Goal: Information Seeking & Learning: Learn about a topic

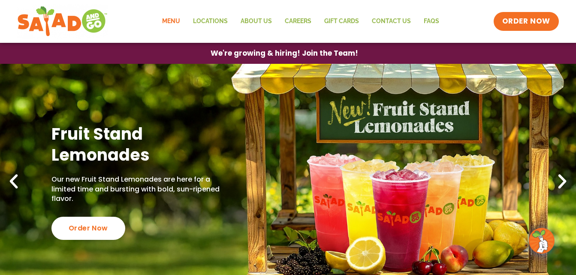
click at [174, 22] on link "Menu" at bounding box center [171, 22] width 31 height 20
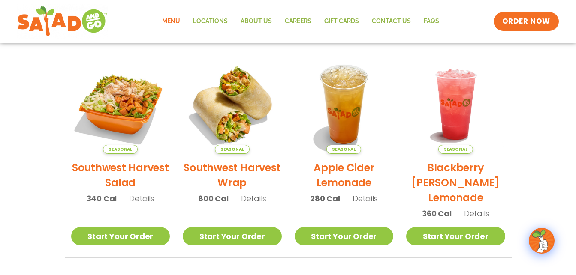
scroll to position [189, 0]
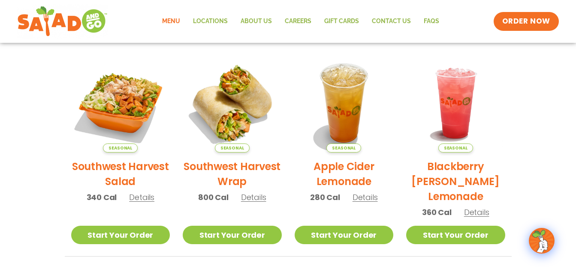
click at [139, 193] on span "Details" at bounding box center [141, 197] width 25 height 11
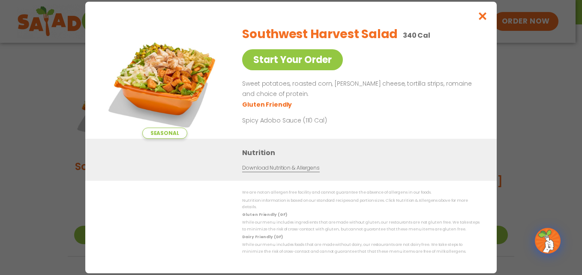
click at [139, 193] on div "We are not an allergen free facility and cannot guarantee the absence of allerg…" at bounding box center [290, 223] width 377 height 66
click at [481, 18] on icon "Close modal" at bounding box center [483, 16] width 11 height 9
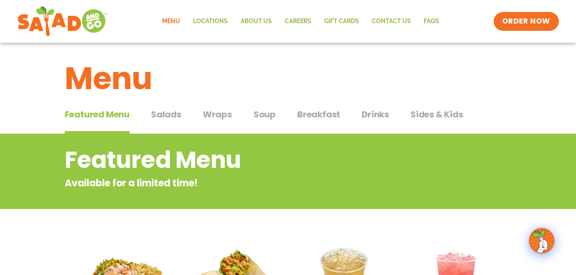
scroll to position [0, 0]
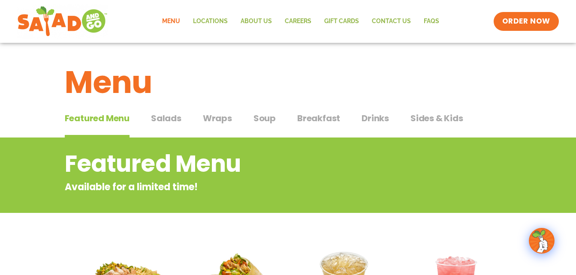
click at [214, 120] on span "Wraps" at bounding box center [217, 118] width 29 height 13
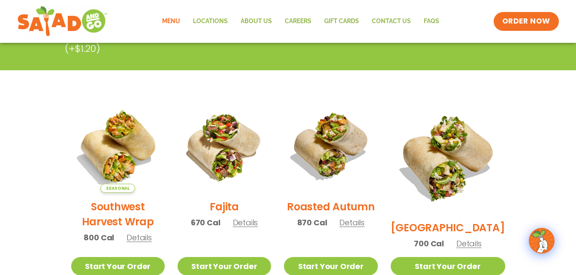
scroll to position [189, 0]
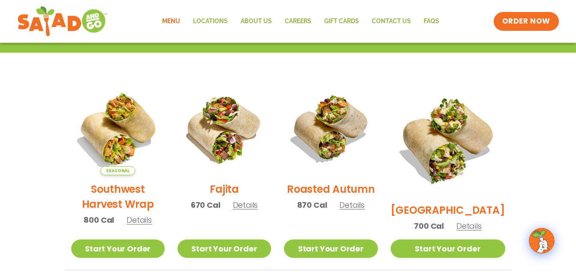
click at [253, 211] on span "Details" at bounding box center [245, 205] width 25 height 11
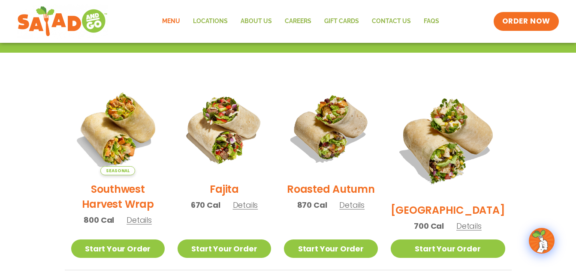
click at [361, 211] on span "Details" at bounding box center [351, 205] width 25 height 11
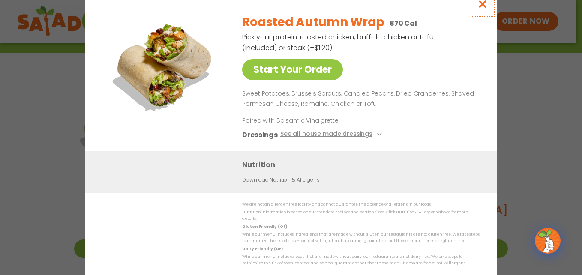
click at [480, 6] on icon "Close modal" at bounding box center [483, 4] width 11 height 9
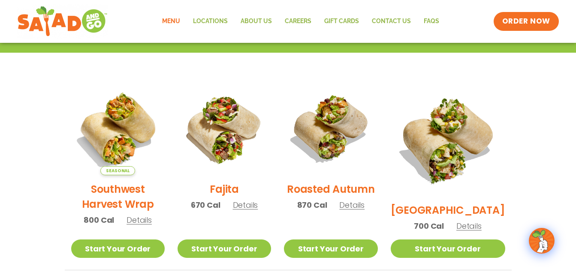
click at [176, 24] on link "Menu" at bounding box center [171, 22] width 31 height 20
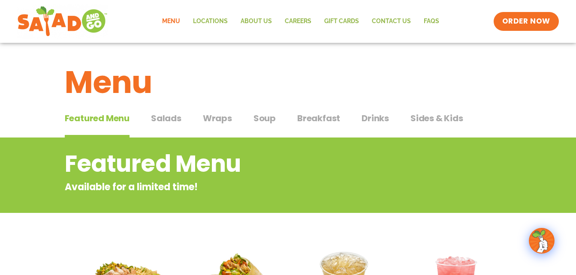
click at [170, 118] on span "Salads" at bounding box center [166, 118] width 30 height 13
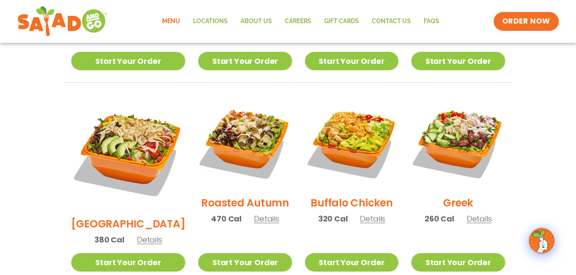
scroll to position [412, 0]
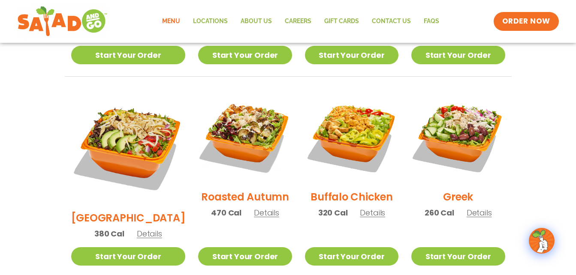
click at [254, 208] on span "Details" at bounding box center [266, 213] width 25 height 11
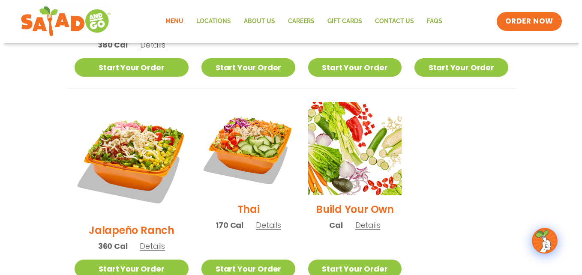
scroll to position [617, 0]
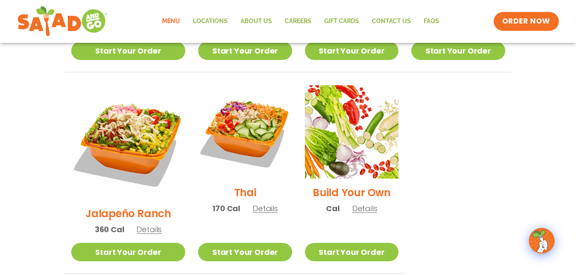
click at [253, 203] on span "Details" at bounding box center [265, 208] width 25 height 11
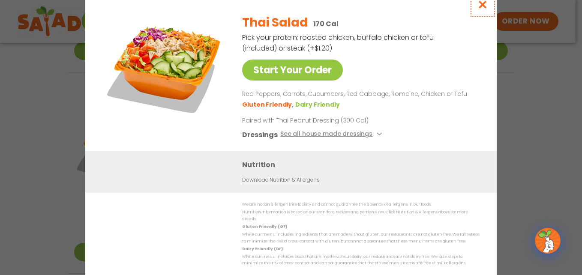
click at [485, 5] on icon "Close modal" at bounding box center [483, 4] width 11 height 9
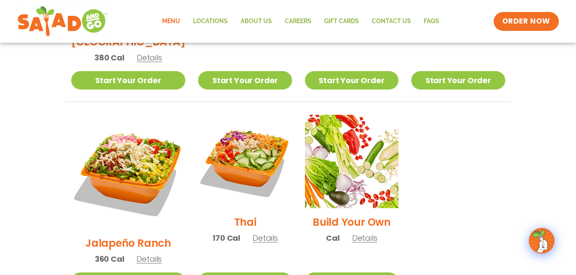
scroll to position [569, 0]
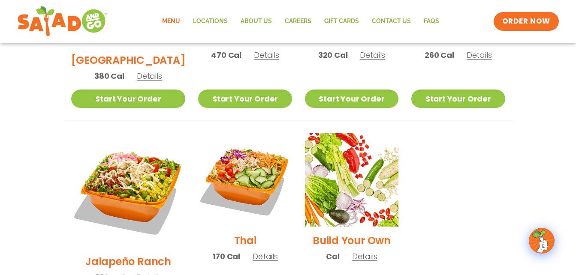
click at [359, 251] on span "Details" at bounding box center [364, 256] width 25 height 11
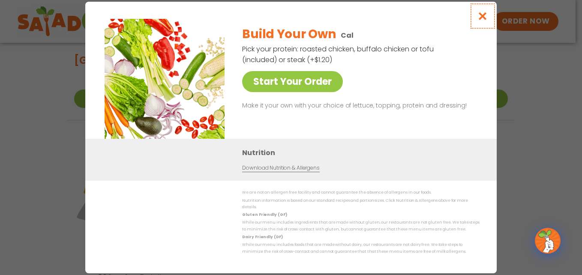
click at [485, 16] on icon "Close modal" at bounding box center [483, 16] width 11 height 9
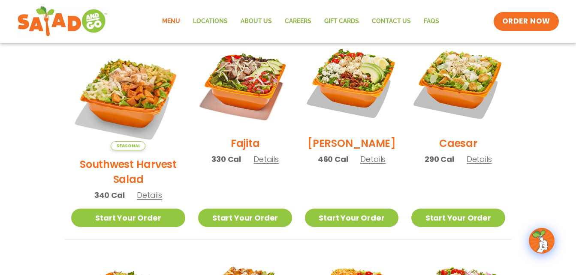
scroll to position [226, 0]
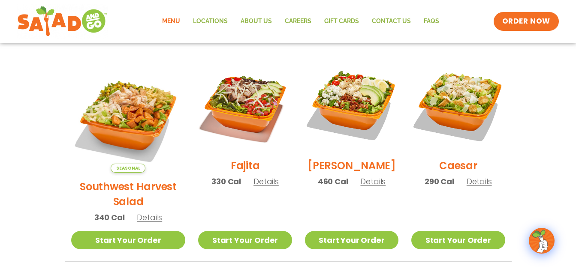
click at [255, 187] on span "Details" at bounding box center [265, 181] width 25 height 11
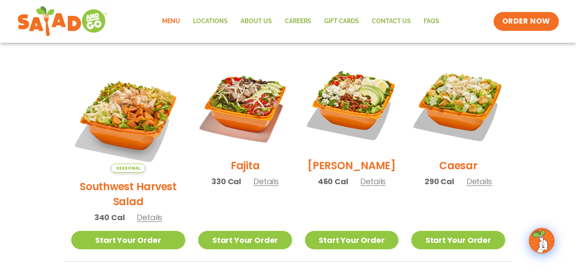
click at [176, 25] on link "Menu" at bounding box center [171, 22] width 31 height 20
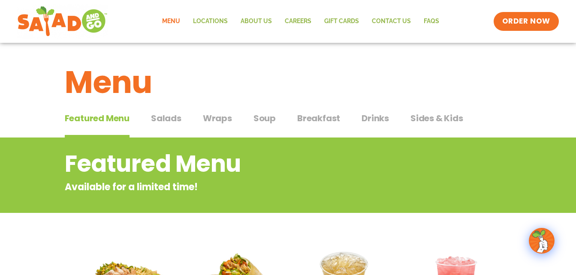
click at [265, 120] on span "Soup" at bounding box center [264, 118] width 22 height 13
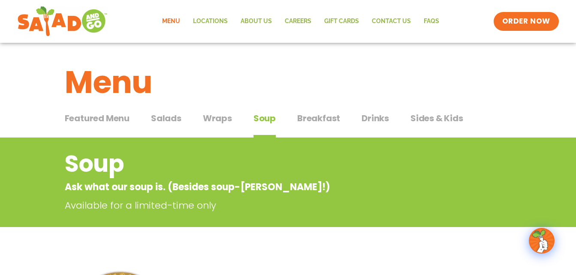
click at [314, 117] on span "Breakfast" at bounding box center [318, 118] width 43 height 13
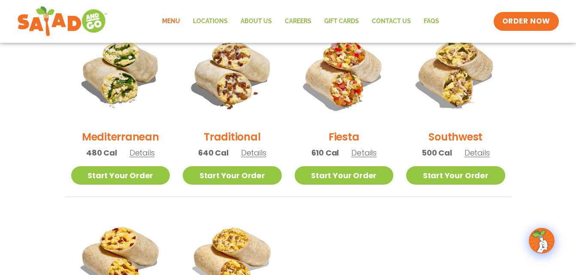
scroll to position [240, 0]
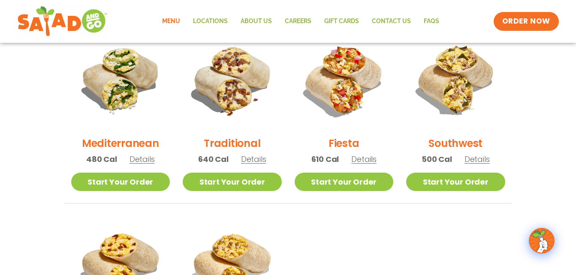
click at [475, 162] on span "Details" at bounding box center [476, 159] width 25 height 11
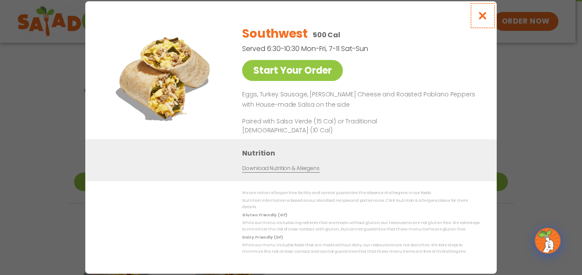
click at [484, 16] on icon "Close modal" at bounding box center [483, 15] width 11 height 9
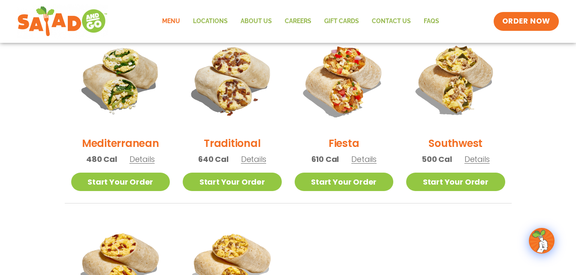
click at [364, 161] on span "Details" at bounding box center [363, 159] width 25 height 11
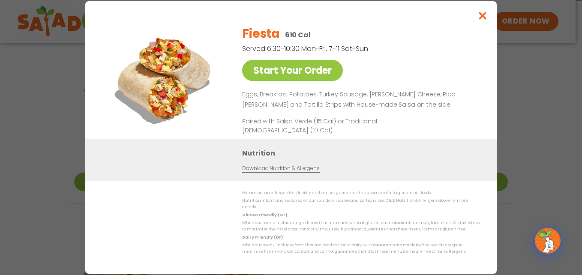
click at [364, 159] on h3 "Nutrition" at bounding box center [363, 153] width 242 height 11
click at [481, 20] on icon "Close modal" at bounding box center [483, 15] width 11 height 9
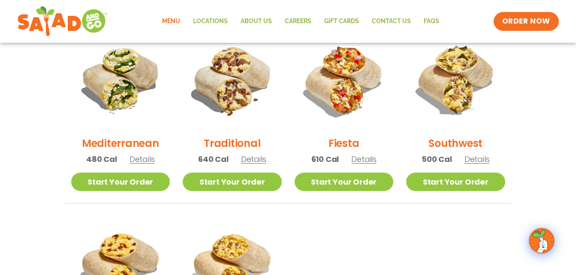
click at [141, 162] on span "Details" at bounding box center [141, 159] width 25 height 11
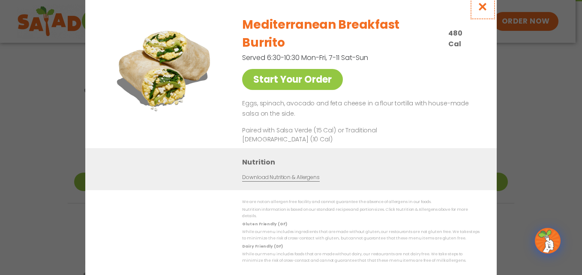
click at [482, 11] on icon "Close modal" at bounding box center [483, 6] width 11 height 9
